Goal: Task Accomplishment & Management: Check status

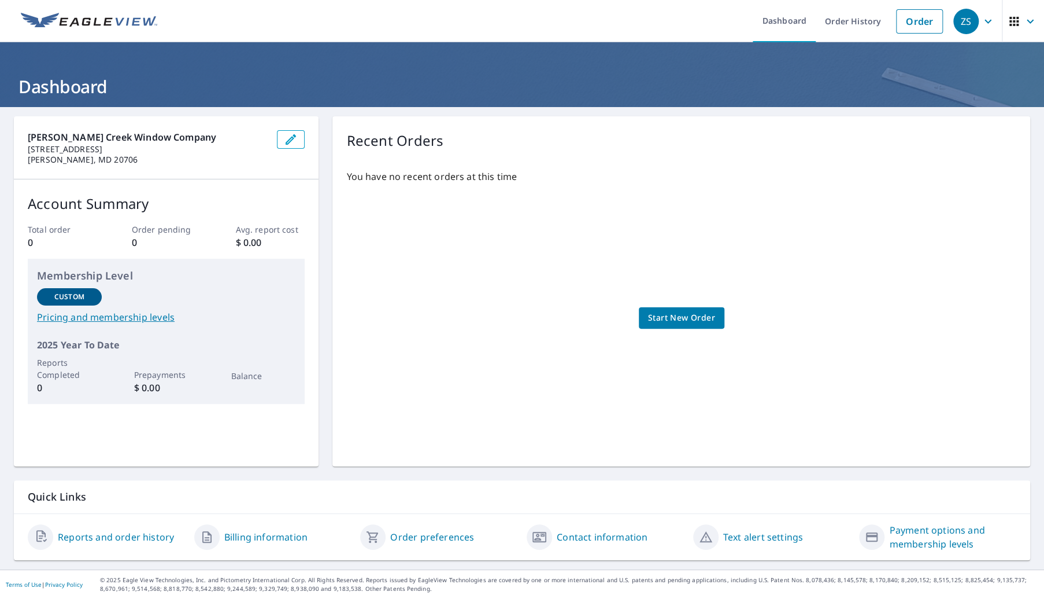
click at [1024, 20] on icon "button" at bounding box center [1031, 21] width 14 height 14
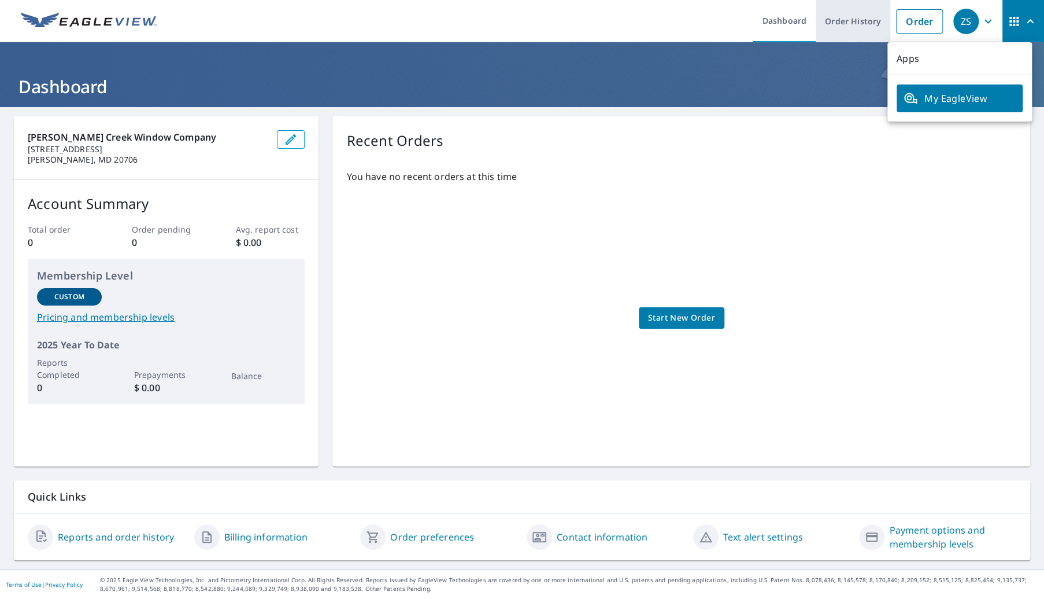
click at [831, 20] on link "Order History" at bounding box center [853, 21] width 75 height 42
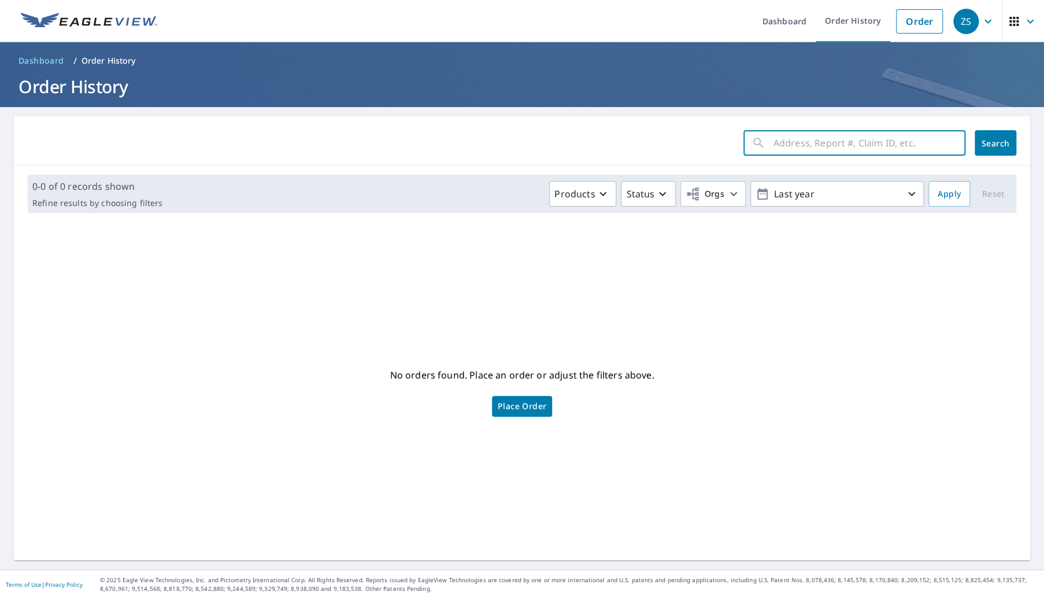
click at [826, 152] on input "text" at bounding box center [870, 143] width 192 height 32
paste input "Crystal Lake"
type input "Crystal Lake"
click at [727, 191] on icon "button" at bounding box center [734, 194] width 14 height 14
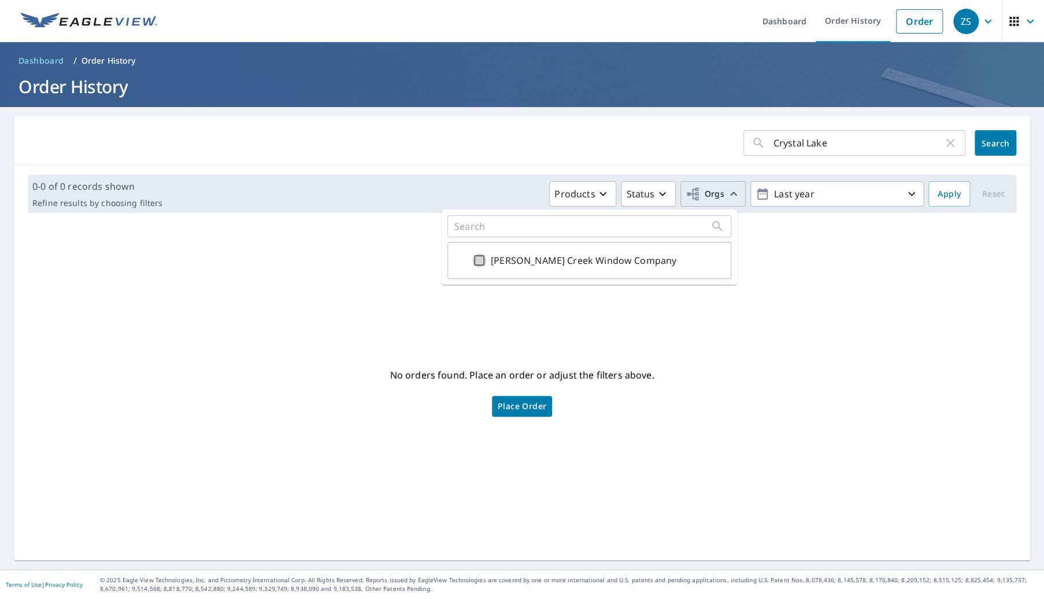
click at [481, 259] on input "[PERSON_NAME] Creek Window Company" at bounding box center [479, 260] width 14 height 14
checkbox input "true"
click at [987, 141] on span "Search" at bounding box center [995, 143] width 23 height 11
click at [951, 198] on span "Apply" at bounding box center [949, 194] width 23 height 14
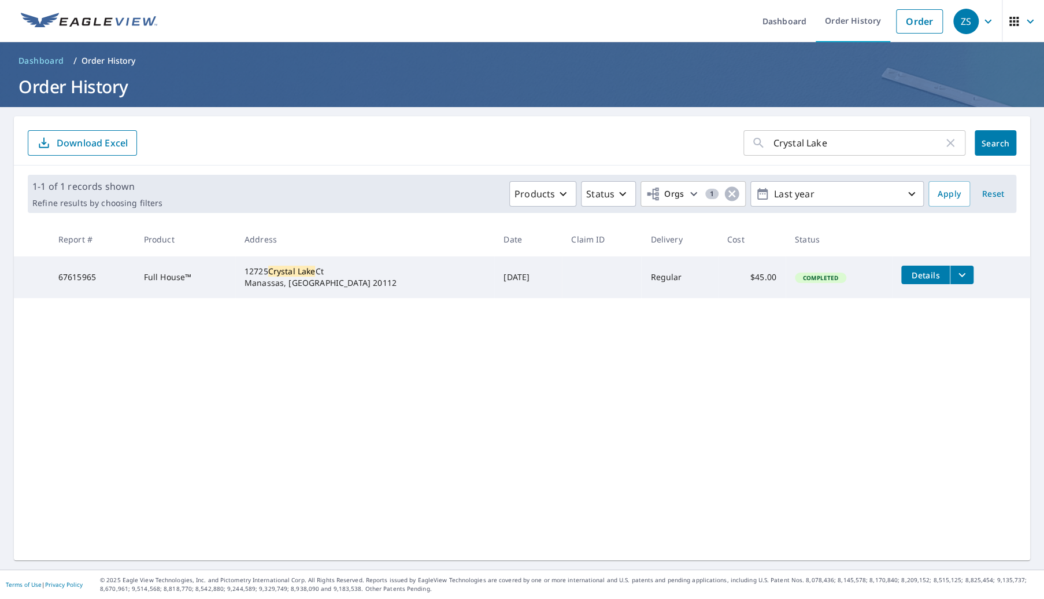
click at [909, 272] on span "Details" at bounding box center [926, 274] width 35 height 11
click at [955, 270] on icon "filesDropdownBtn-67615965" at bounding box center [962, 275] width 14 height 14
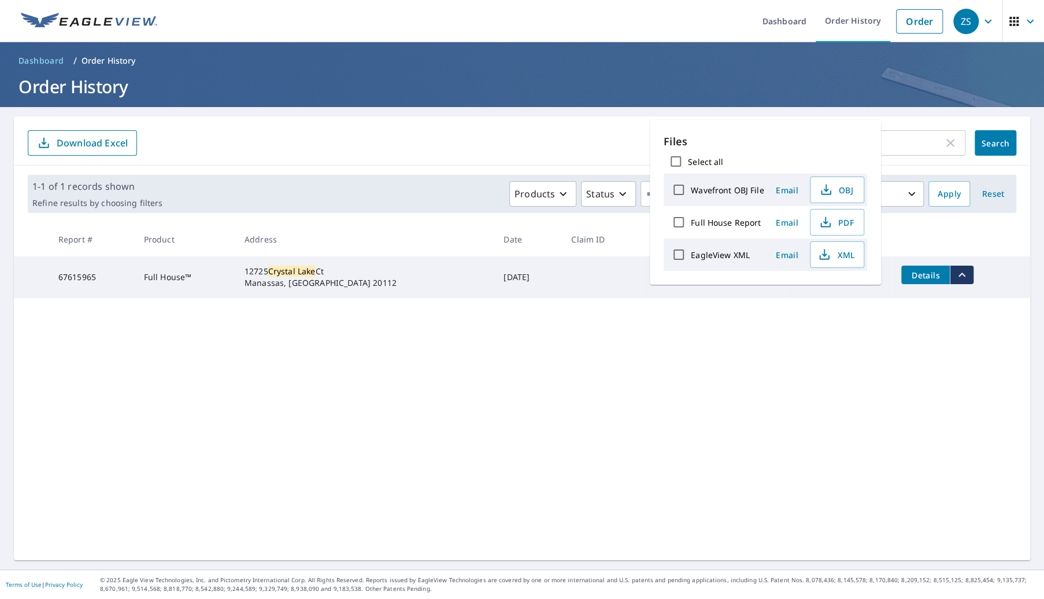
click at [677, 221] on input "Full House Report" at bounding box center [679, 222] width 24 height 24
checkbox input "true"
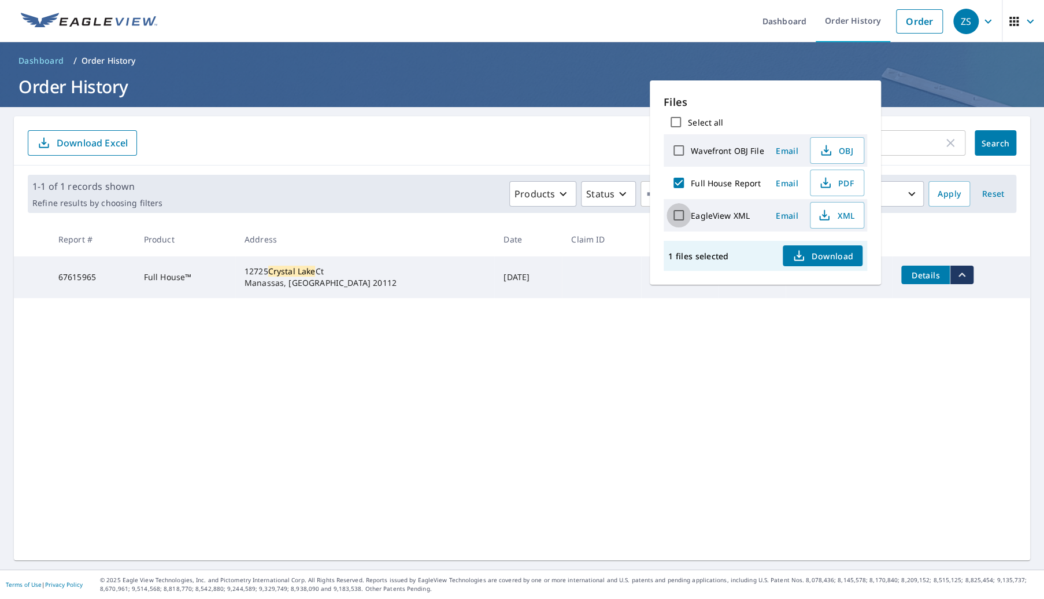
click at [684, 219] on input "EagleView XML" at bounding box center [679, 215] width 24 height 24
checkbox input "true"
click at [808, 262] on button "Download" at bounding box center [823, 255] width 80 height 21
click at [955, 279] on icon "filesDropdownBtn-67615965" at bounding box center [962, 275] width 14 height 14
